Goal: Transaction & Acquisition: Book appointment/travel/reservation

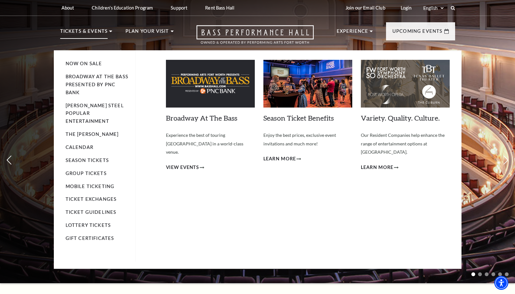
click at [79, 135] on ul "Now On Sale Broadway At The Bass presented by PNC Bank Irwin Steel Popular Ente…" at bounding box center [101, 156] width 70 height 211
click at [85, 144] on li "Calendar" at bounding box center [97, 148] width 63 height 8
click at [84, 145] on link "Calendar" at bounding box center [80, 147] width 28 height 5
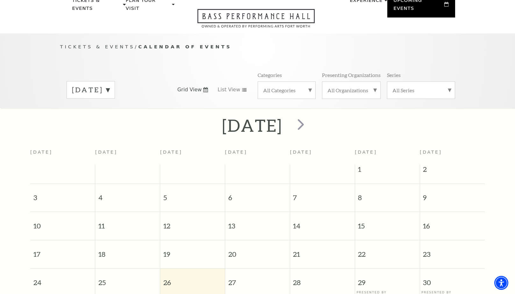
scroll to position [56, 0]
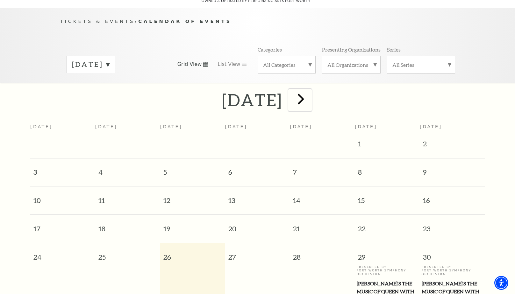
click at [310, 92] on span "next" at bounding box center [301, 99] width 18 height 18
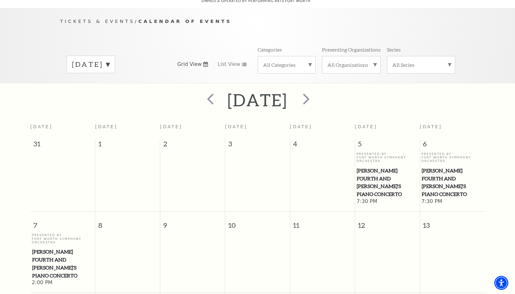
click at [110, 60] on label "[DATE]" at bounding box center [91, 65] width 38 height 10
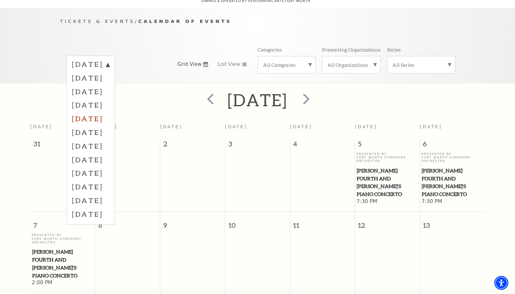
click at [102, 112] on label "[DATE]" at bounding box center [91, 119] width 38 height 14
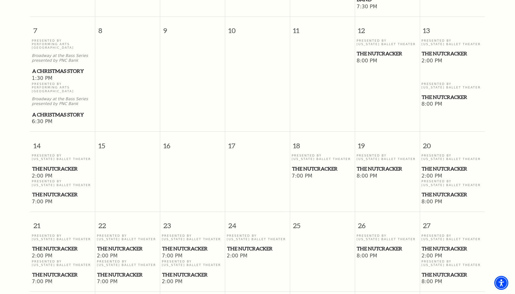
scroll to position [311, 0]
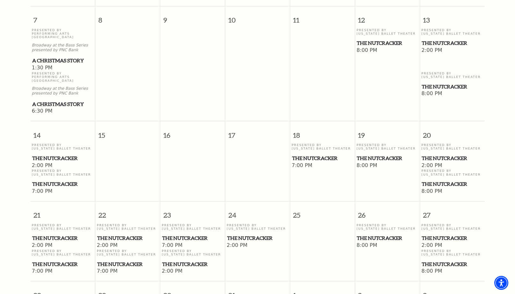
click at [57, 261] on span "The Nutcracker" at bounding box center [62, 265] width 61 height 8
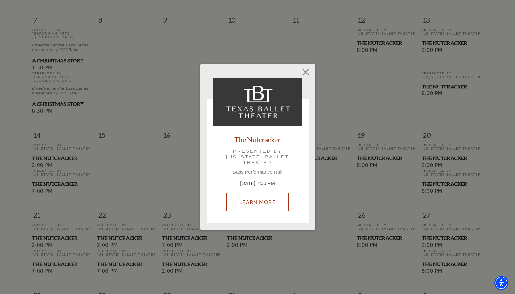
click at [258, 200] on link "Learn More" at bounding box center [258, 202] width 62 height 18
